Goal: Task Accomplishment & Management: Complete application form

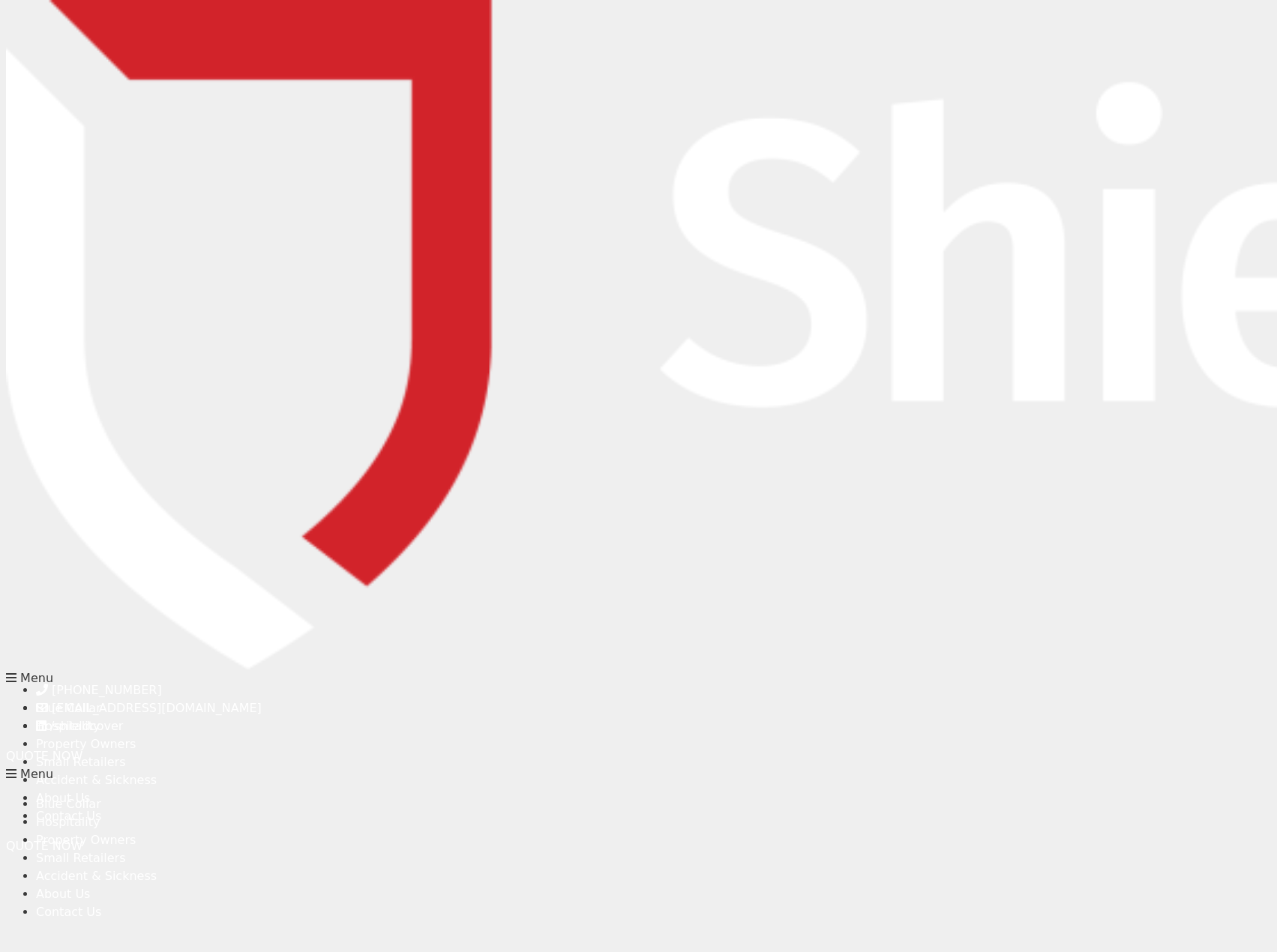
type input "[PERSON_NAME]"
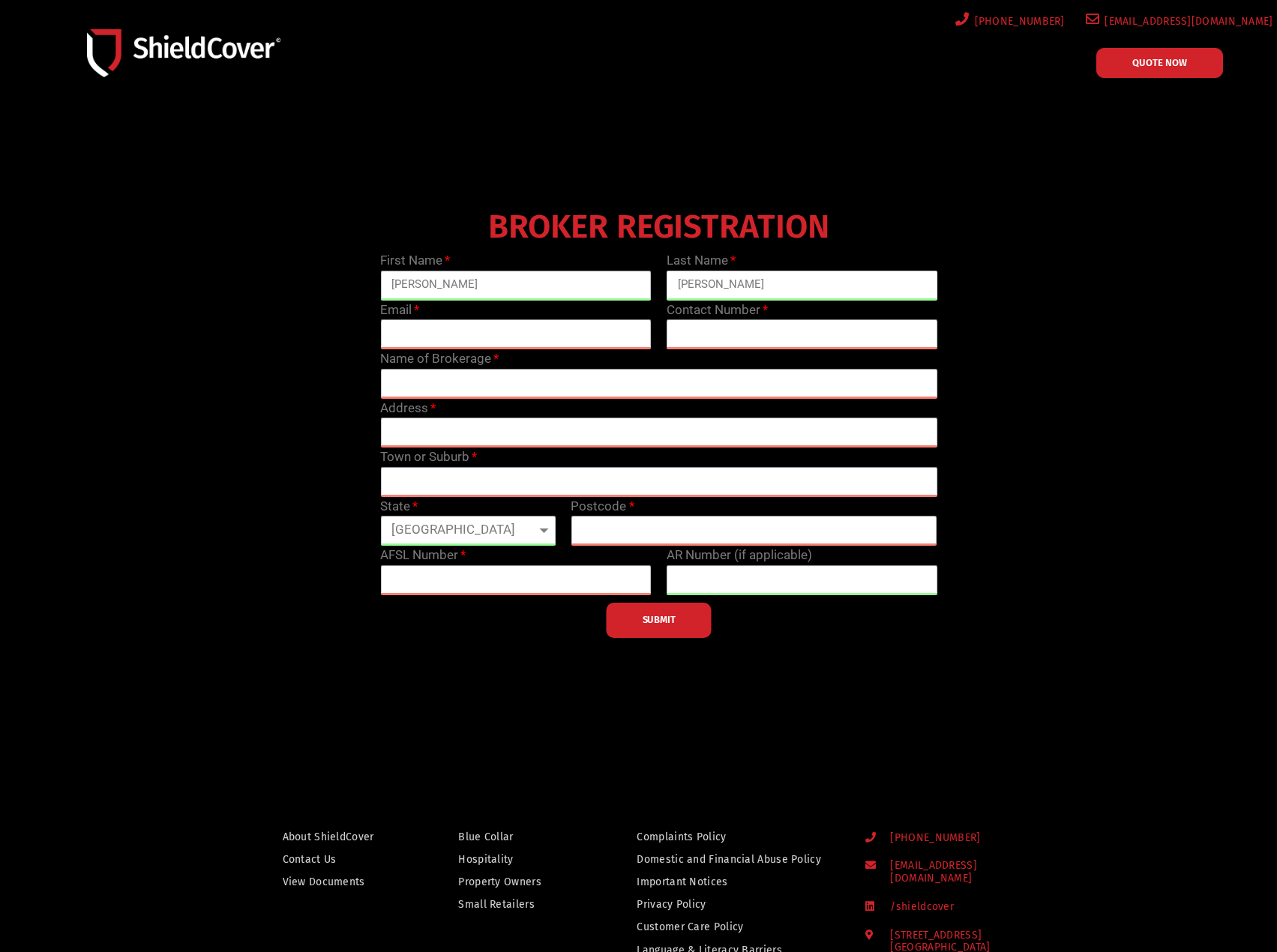
type input "[PERSON_NAME]"
type input "[PERSON_NAME][EMAIL_ADDRESS][PERSON_NAME][DOMAIN_NAME]"
click at [789, 329] on input "text" at bounding box center [801, 334] width 271 height 30
click at [782, 339] on input "text" at bounding box center [801, 334] width 271 height 30
type input "0861823745"
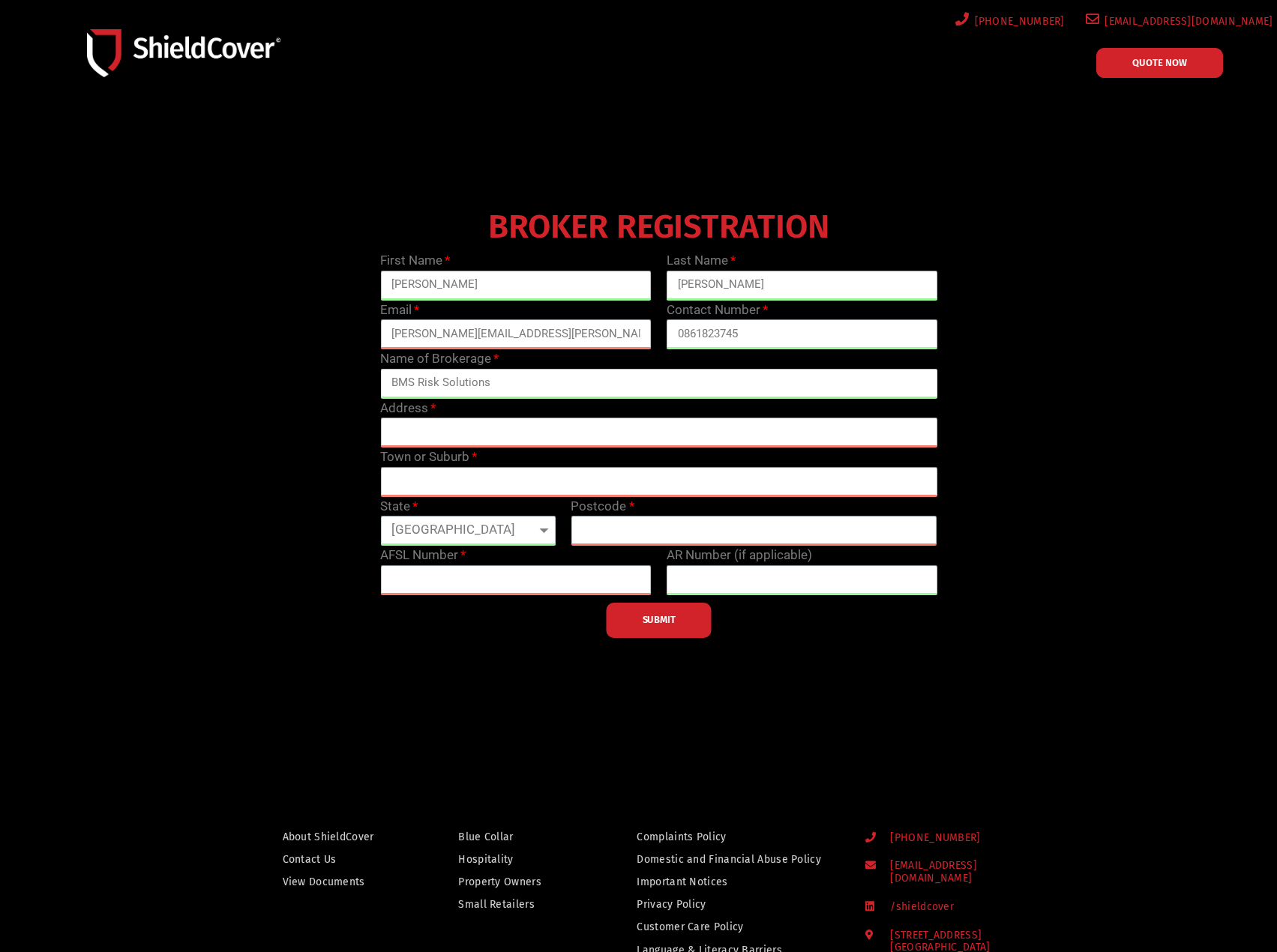
type input "BMS Risk Solutions"
type input "[STREET_ADDRESS]"
type input "[GEOGRAPHIC_DATA]"
select select "WA"
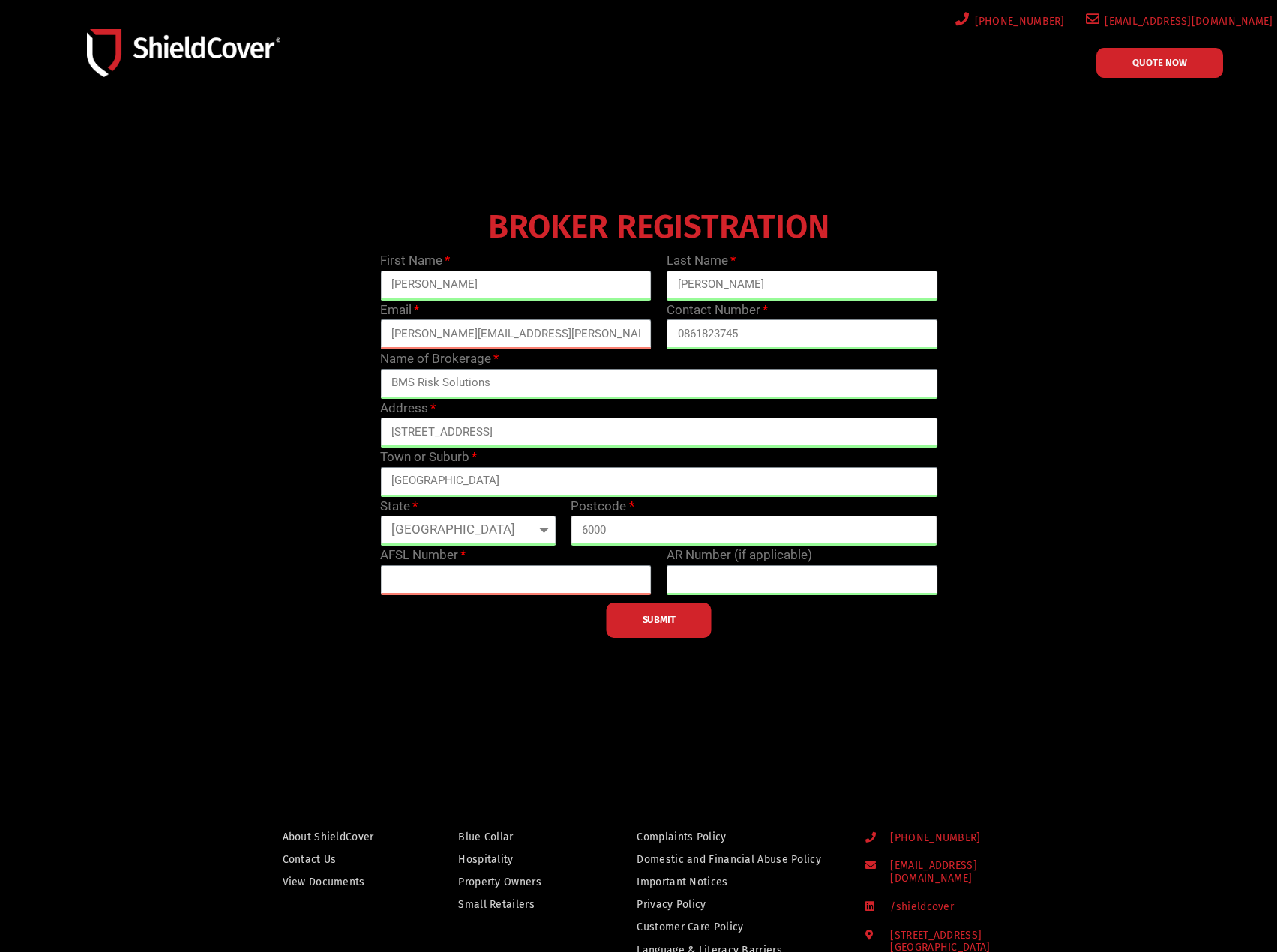
type input "6000"
paste input "461594"
type input "461594"
click at [634, 532] on input "6000" at bounding box center [754, 530] width 367 height 30
drag, startPoint x: 614, startPoint y: 437, endPoint x: 539, endPoint y: 439, distance: 75.0
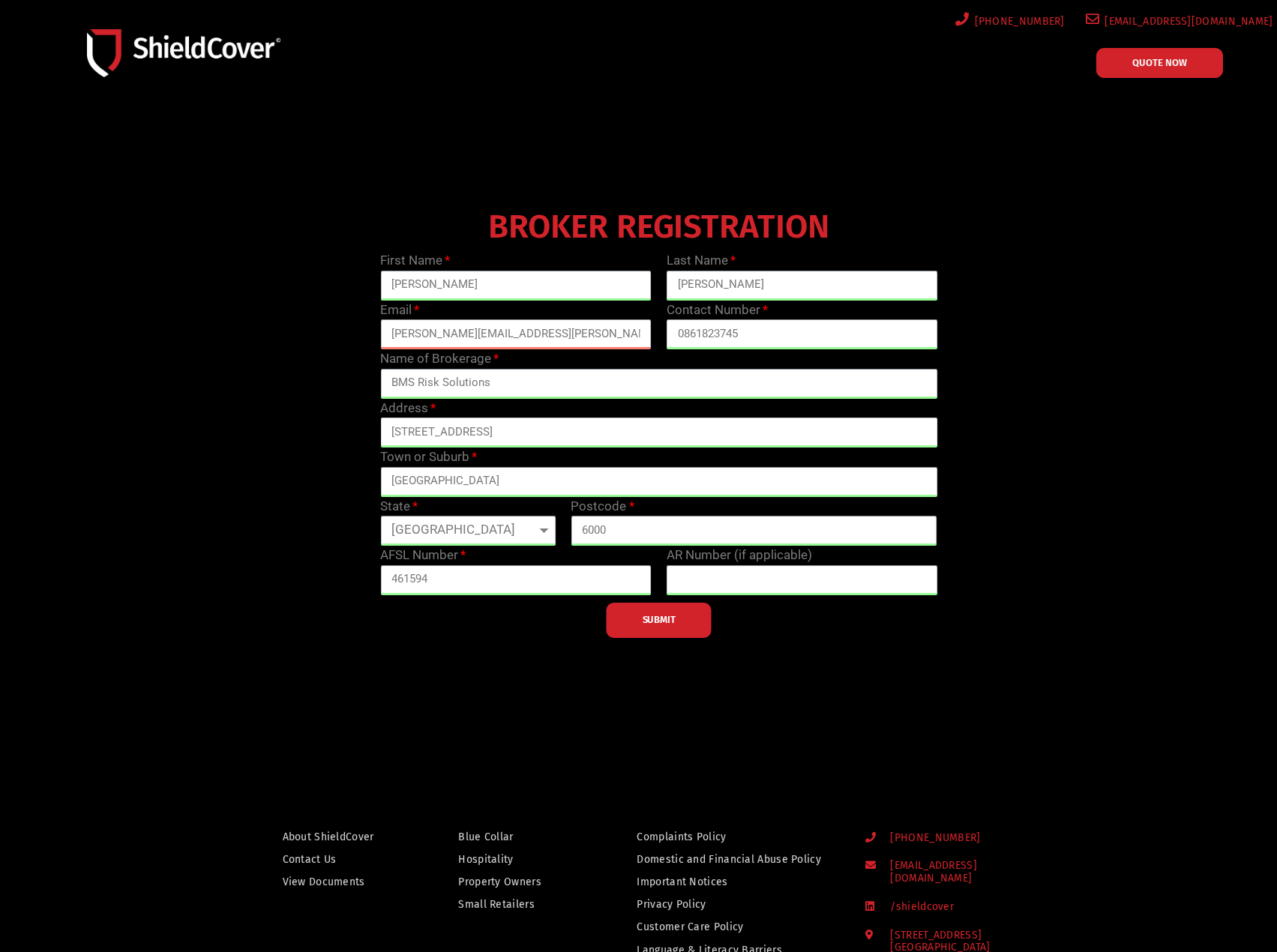
click at [539, 439] on input "[STREET_ADDRESS]" at bounding box center [659, 432] width 557 height 30
type input "Level 6, 12-14 The Esplanade"
click at [639, 620] on button "SUBMIT" at bounding box center [659, 620] width 105 height 35
